Goal: Task Accomplishment & Management: Manage account settings

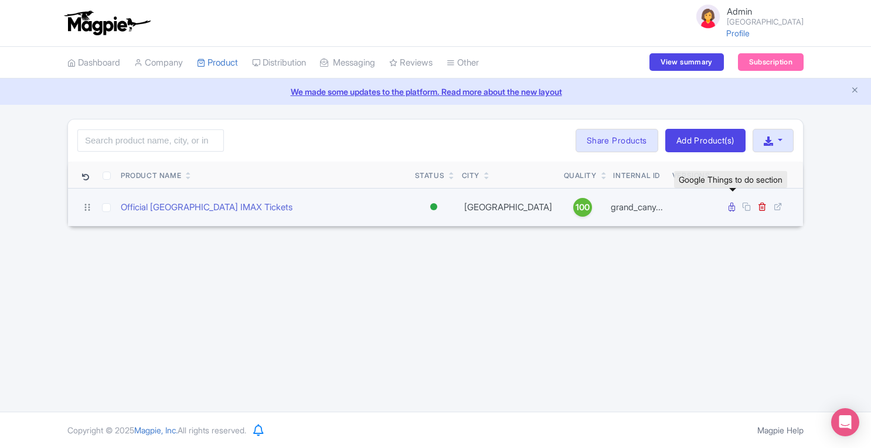
click at [733, 208] on icon at bounding box center [732, 207] width 6 height 9
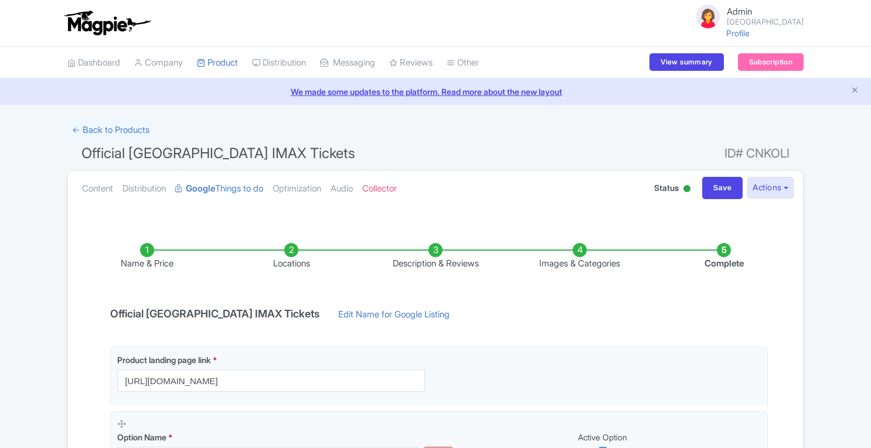
scroll to position [299, 0]
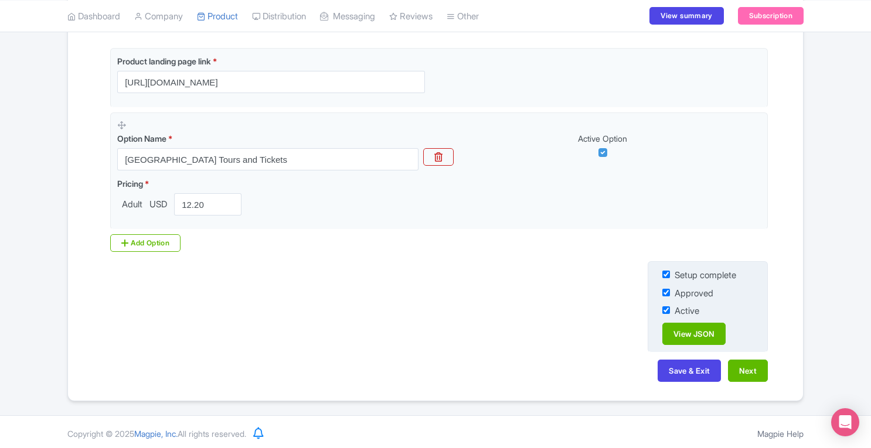
click at [664, 273] on input "checkbox" at bounding box center [666, 275] width 8 height 8
checkbox input "false"
click at [665, 291] on input "checkbox" at bounding box center [666, 293] width 8 height 8
checkbox input "false"
click at [665, 308] on input "checkbox" at bounding box center [666, 311] width 8 height 8
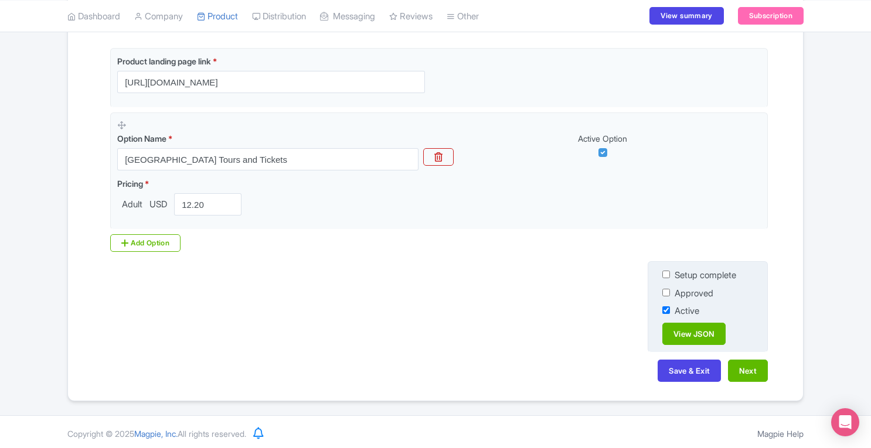
checkbox input "false"
click at [676, 363] on button "Save & Exit" at bounding box center [689, 371] width 63 height 22
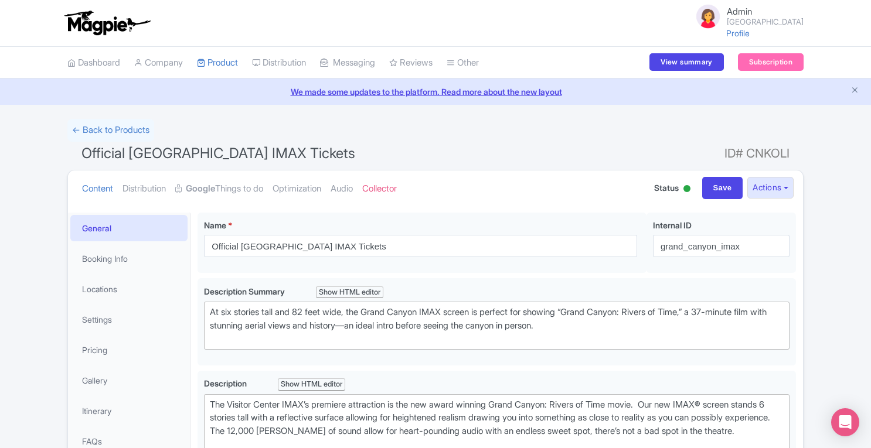
drag, startPoint x: 870, startPoint y: 134, endPoint x: 875, endPoint y: 154, distance: 20.5
click at [870, 154] on html "Admin Grand Canyon Visitor Center Profile Users Settings Sign out Dashboard Com…" at bounding box center [435, 224] width 871 height 448
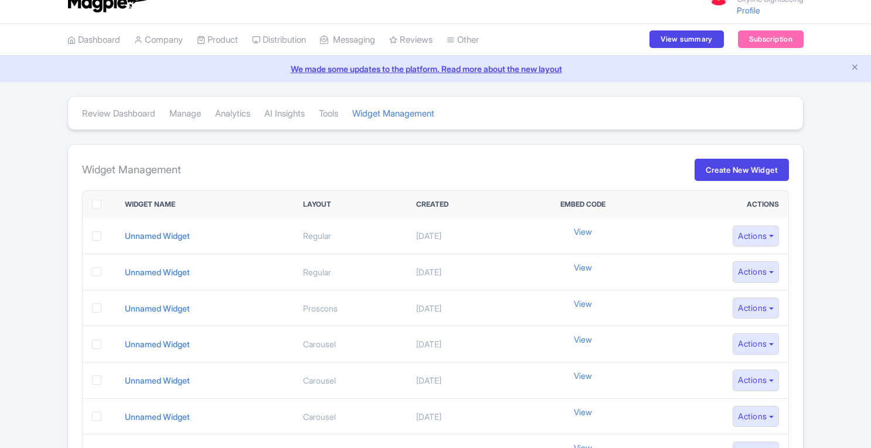
scroll to position [23, 0]
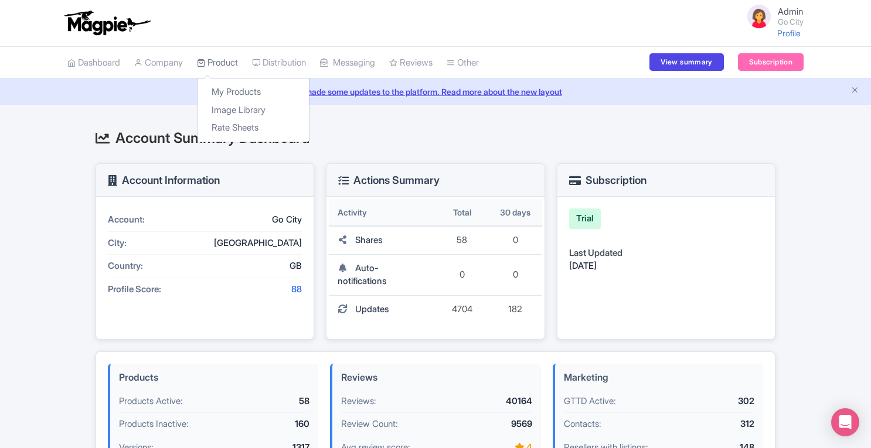
click at [222, 63] on link "Product" at bounding box center [217, 63] width 41 height 32
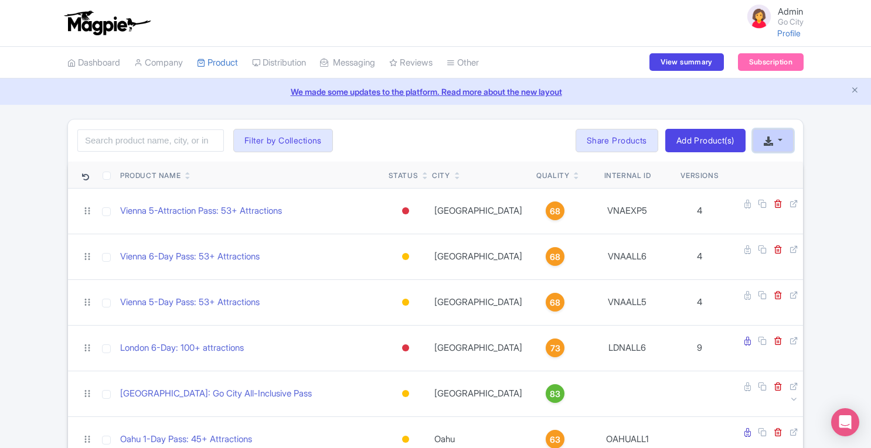
click at [773, 138] on icon "button" at bounding box center [768, 141] width 9 height 9
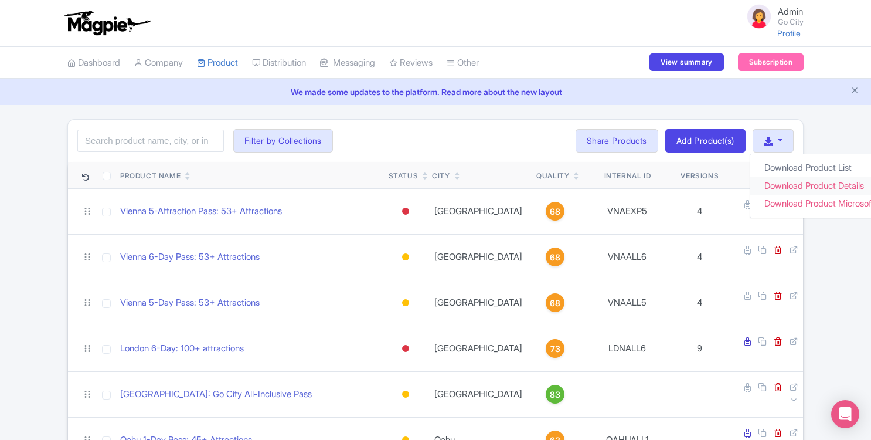
click at [782, 182] on link "Download Product Details" at bounding box center [827, 186] width 155 height 18
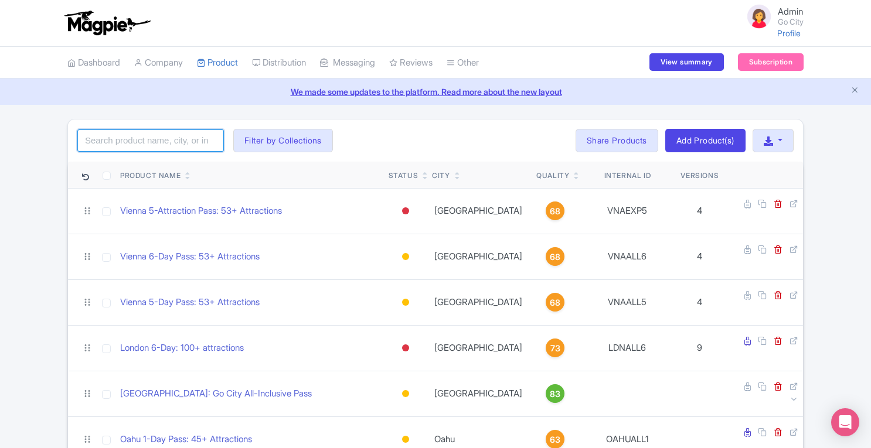
click at [179, 141] on input "search" at bounding box center [150, 141] width 147 height 22
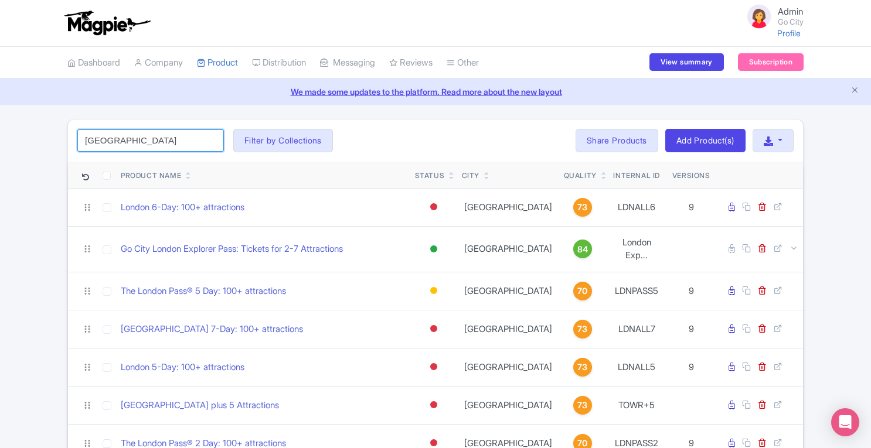
type input "london"
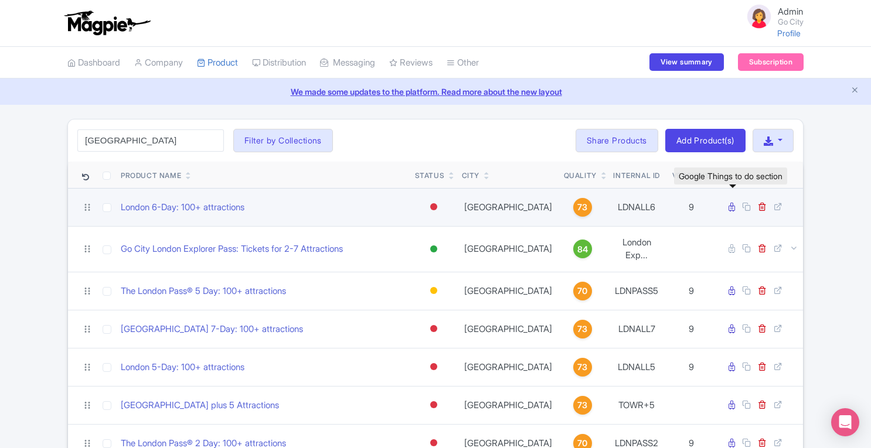
click at [733, 206] on icon at bounding box center [732, 207] width 6 height 9
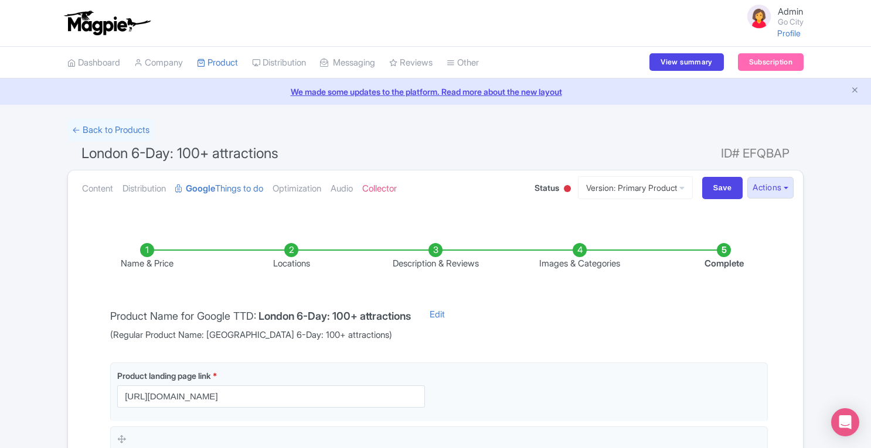
click at [578, 250] on li "Images & Categories" at bounding box center [580, 257] width 144 height 28
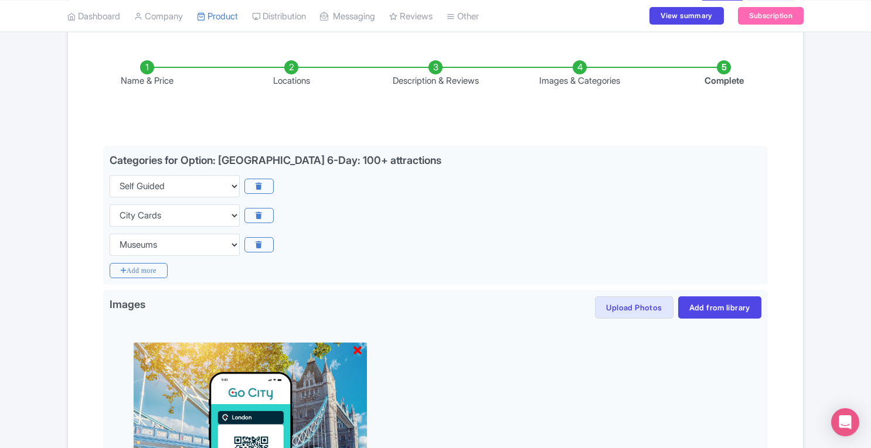
scroll to position [305, 0]
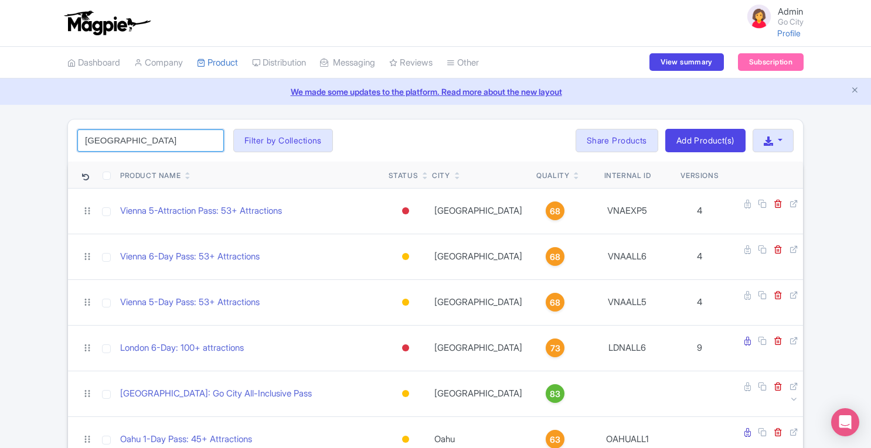
click at [150, 142] on input "london" at bounding box center [150, 141] width 147 height 22
click button "Search" at bounding box center [0, 0] width 0 height 0
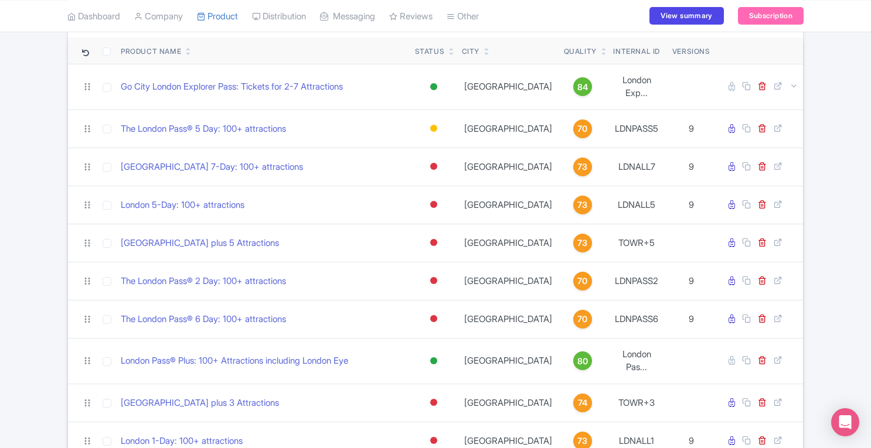
scroll to position [122, 0]
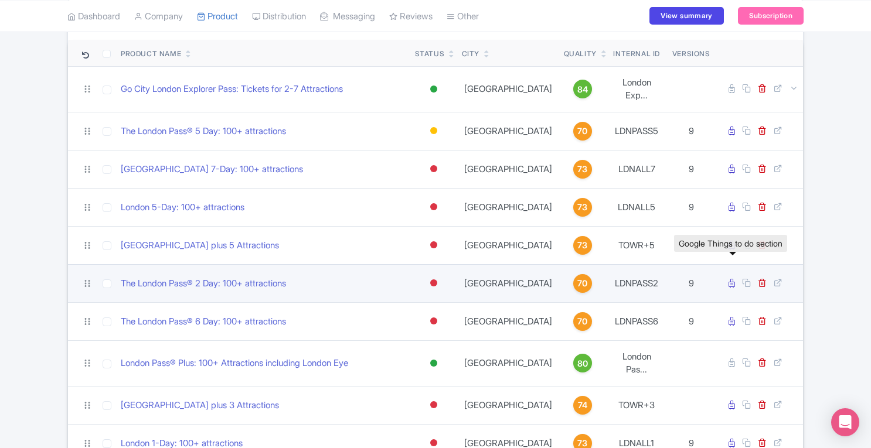
click at [734, 279] on icon at bounding box center [732, 283] width 6 height 9
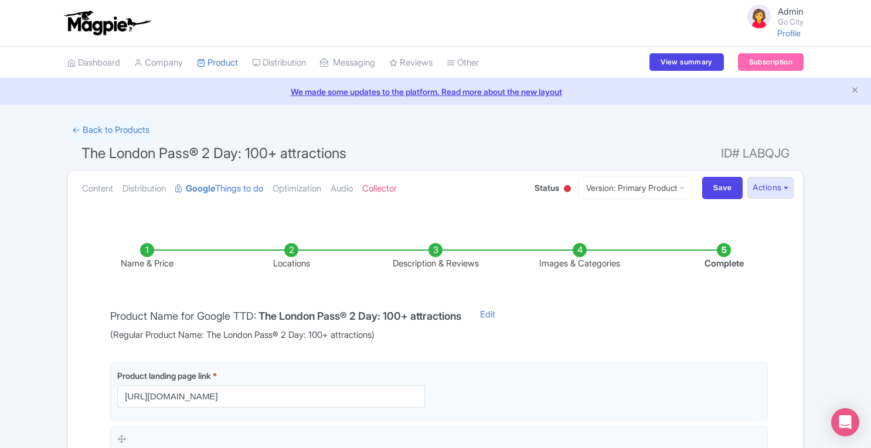
click at [579, 250] on li "Images & Categories" at bounding box center [580, 257] width 144 height 28
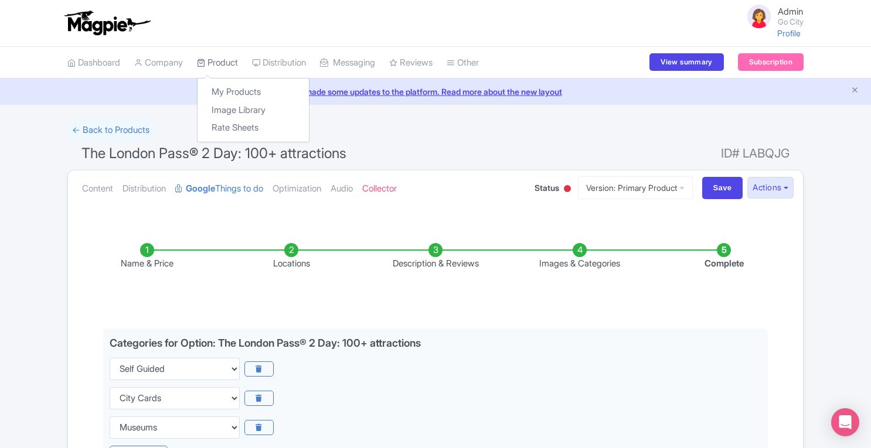
click at [234, 59] on link "Product" at bounding box center [217, 63] width 41 height 32
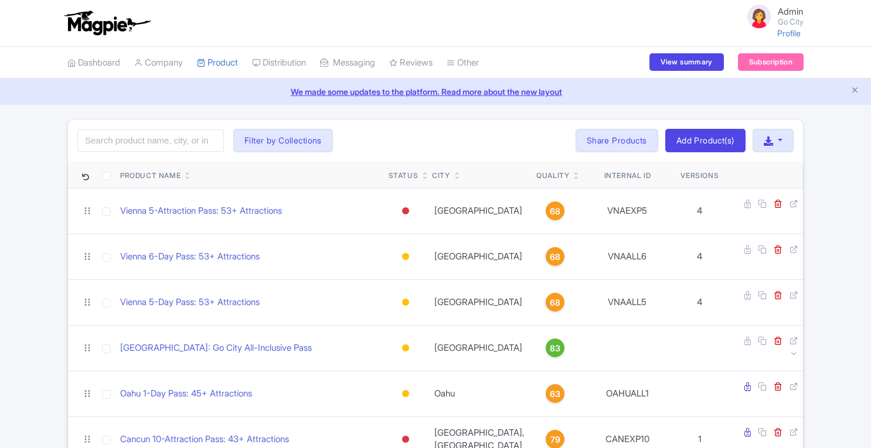
click at [171, 142] on input "search" at bounding box center [150, 141] width 147 height 22
type input "[US_STATE]"
click button "Search" at bounding box center [0, 0] width 0 height 0
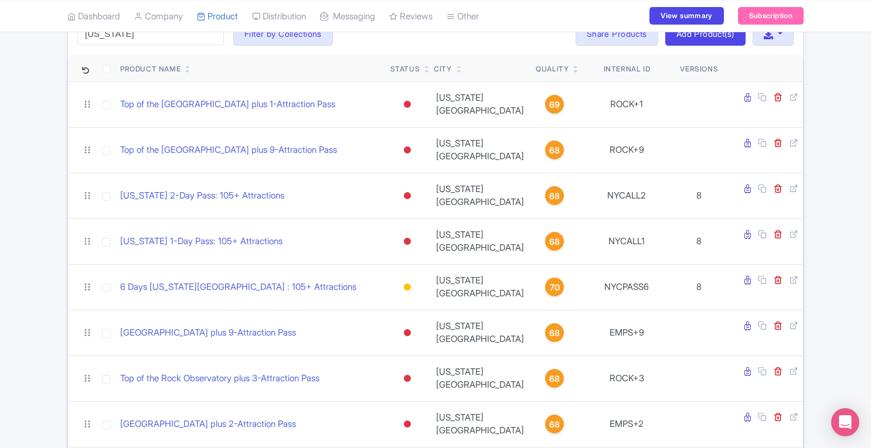
scroll to position [110, 0]
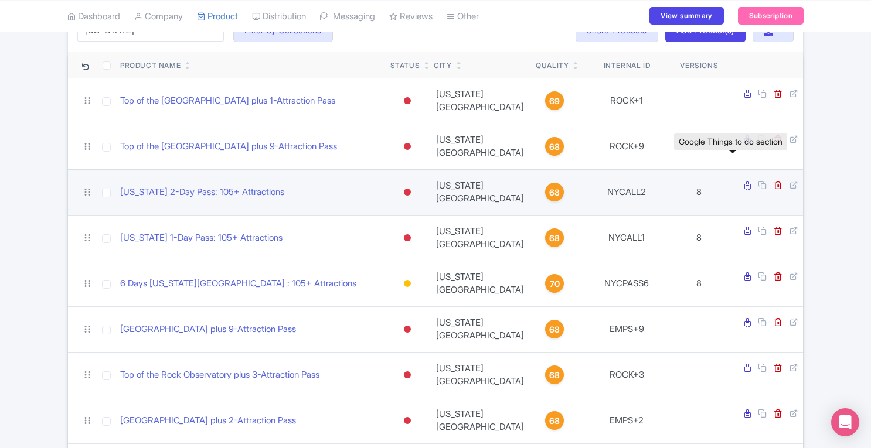
click at [744, 181] on icon at bounding box center [747, 185] width 6 height 9
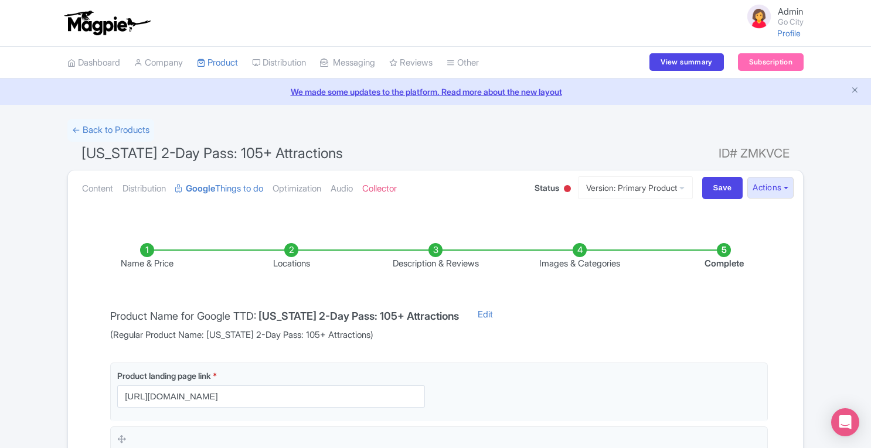
click at [579, 253] on li "Images & Categories" at bounding box center [580, 257] width 144 height 28
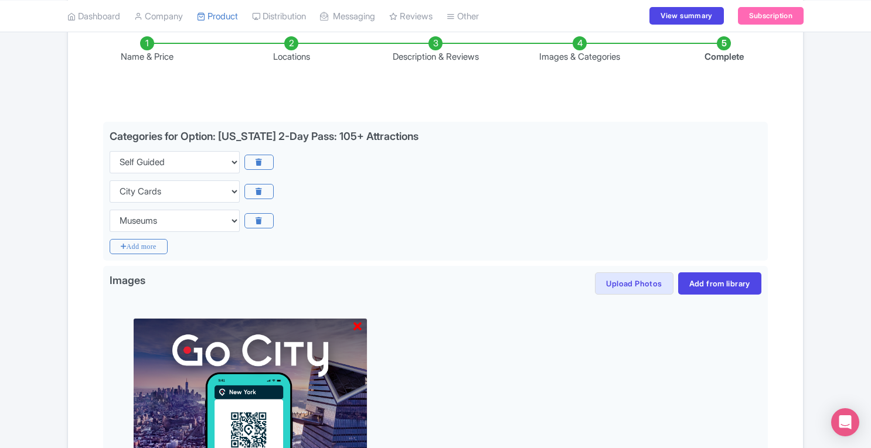
scroll to position [301, 0]
